Goal: Book appointment/travel/reservation

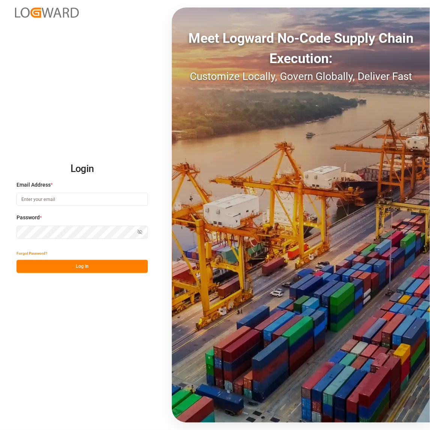
click at [41, 199] on input at bounding box center [82, 198] width 131 height 13
type input "[PERSON_NAME][EMAIL_ADDRESS][DOMAIN_NAME]"
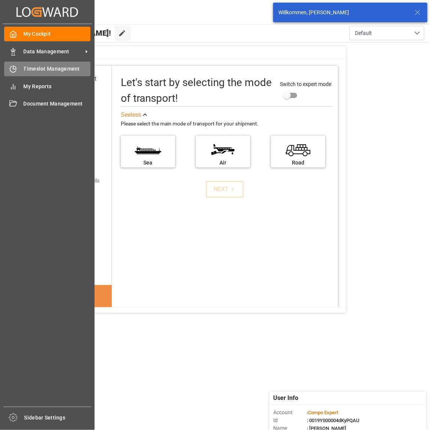
click at [6, 63] on div "Timeslot Management Timeslot Management" at bounding box center [47, 69] width 86 height 15
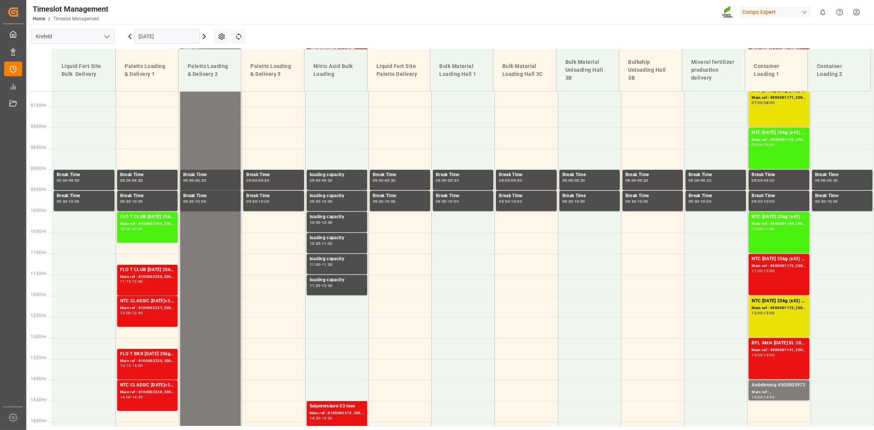
scroll to position [300, 0]
click at [183, 30] on input "[DATE]" at bounding box center [166, 36] width 65 height 14
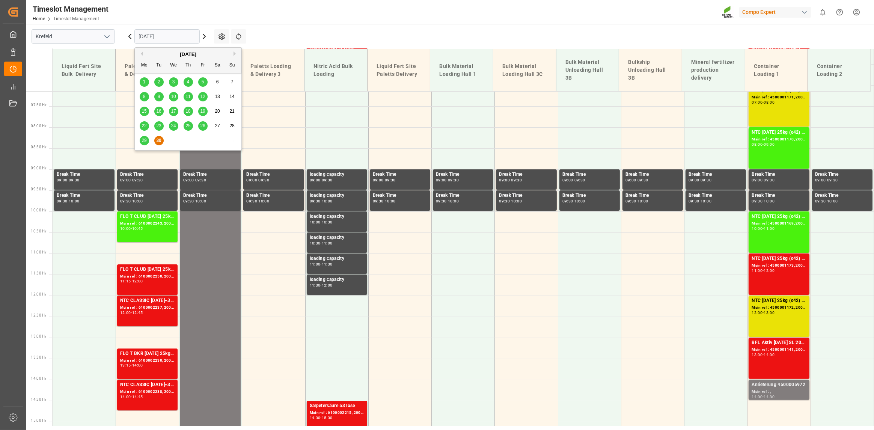
click at [232, 52] on div "[DATE]" at bounding box center [188, 55] width 107 height 8
drag, startPoint x: 236, startPoint y: 54, endPoint x: 210, endPoint y: 83, distance: 38.5
click at [236, 54] on button "Next Month" at bounding box center [235, 53] width 5 height 5
click at [172, 79] on span "1" at bounding box center [173, 81] width 3 height 5
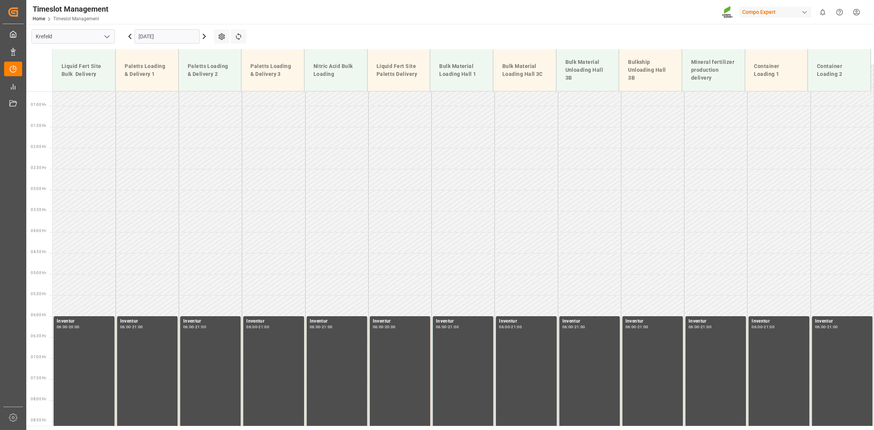
scroll to position [0, 0]
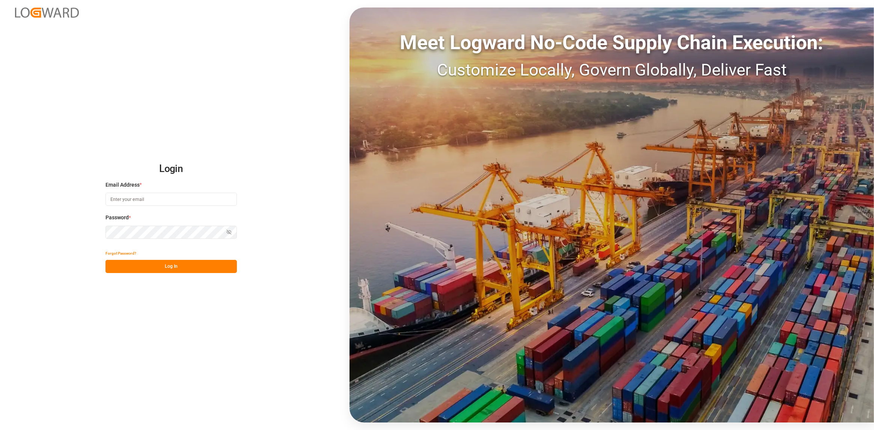
click at [191, 203] on input at bounding box center [170, 198] width 131 height 13
type input "[PERSON_NAME][EMAIL_ADDRESS][DOMAIN_NAME]"
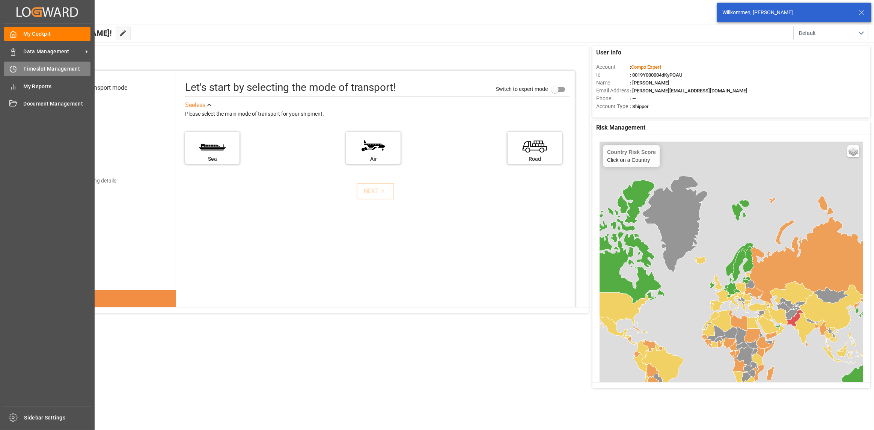
click at [11, 69] on icon at bounding box center [13, 69] width 8 height 8
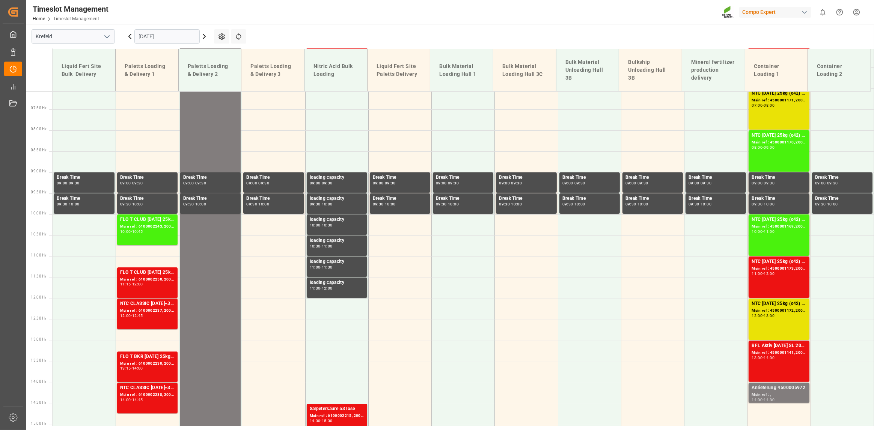
click at [179, 40] on input "[DATE]" at bounding box center [166, 36] width 65 height 14
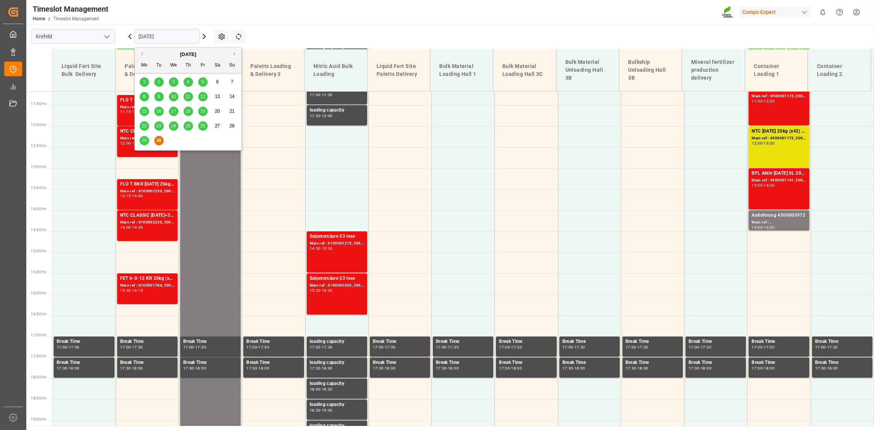
scroll to position [473, 0]
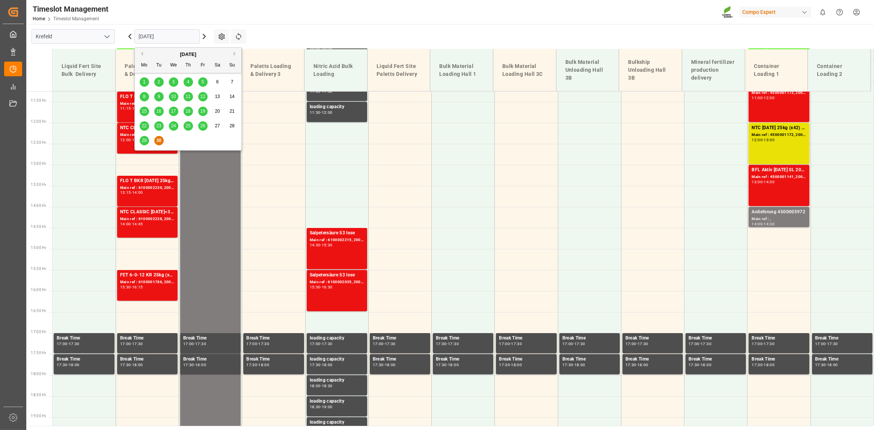
click at [237, 55] on button "Next Month" at bounding box center [235, 53] width 5 height 5
click at [142, 110] on span "13" at bounding box center [143, 110] width 5 height 5
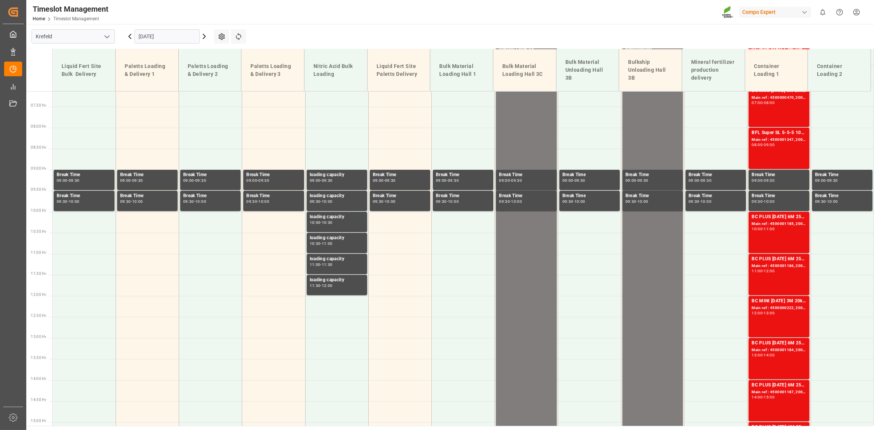
scroll to position [299, 0]
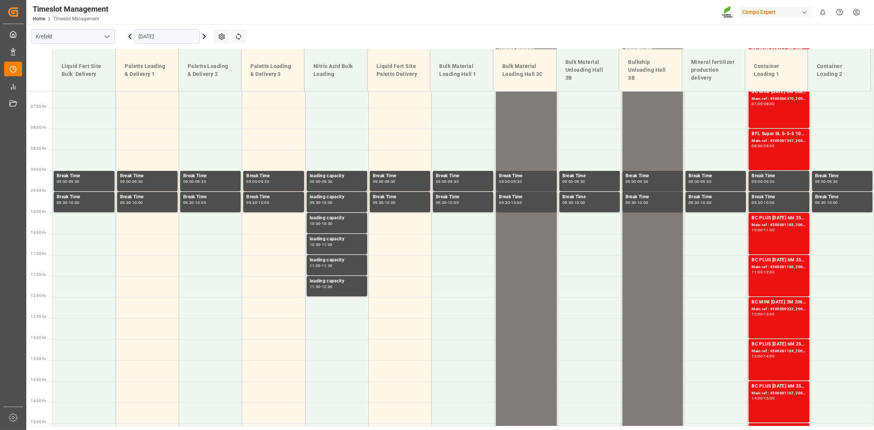
click at [207, 37] on icon at bounding box center [204, 36] width 9 height 9
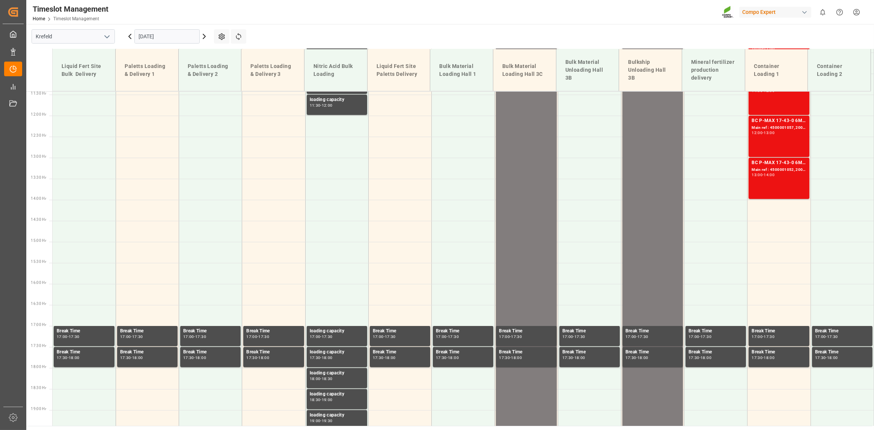
scroll to position [623, 0]
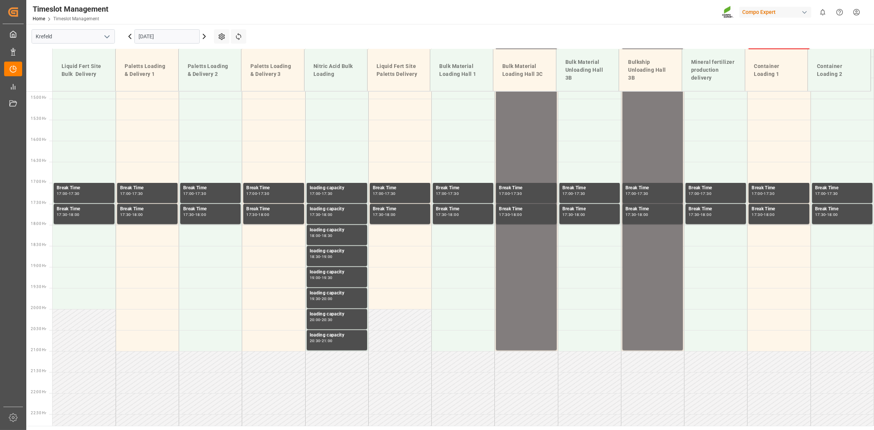
click at [204, 37] on icon at bounding box center [204, 36] width 2 height 5
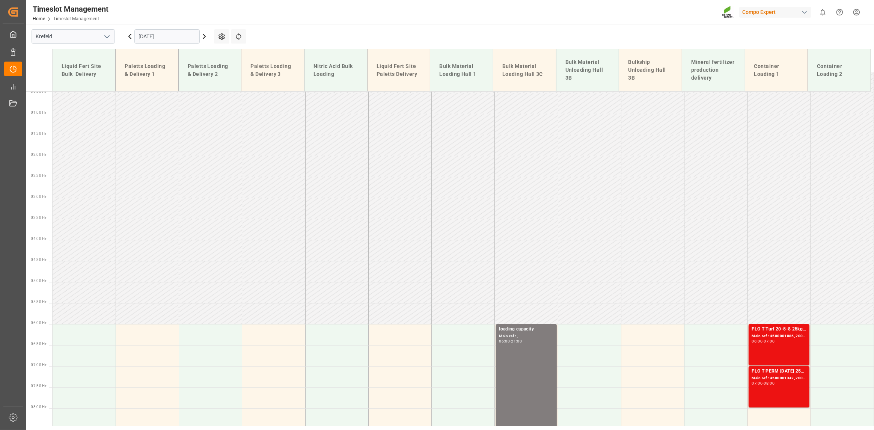
scroll to position [0, 0]
